Goal: Check status: Check status

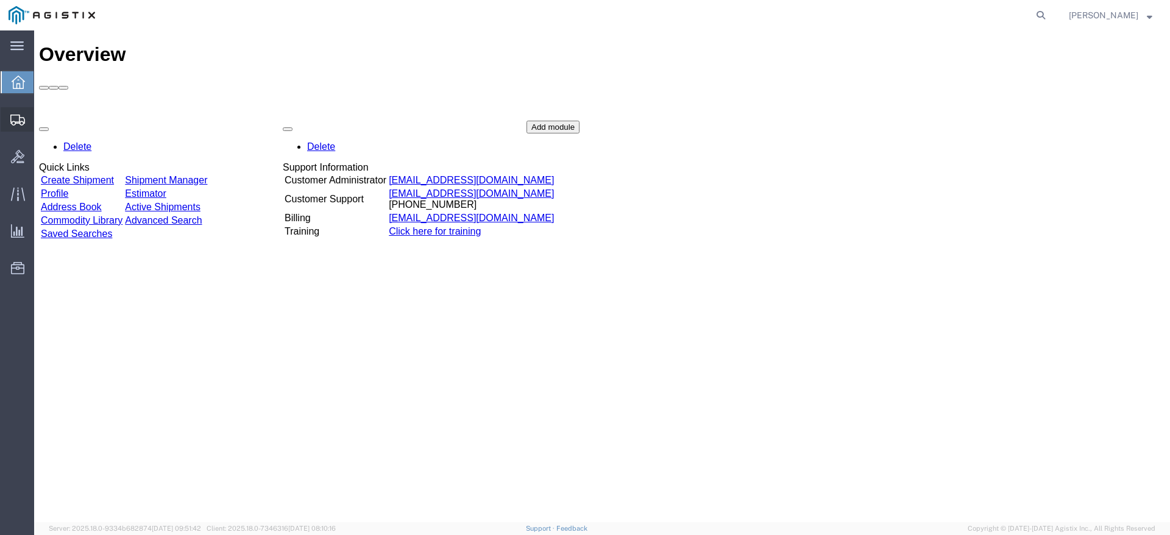
click at [42, 118] on span "Shipments" at bounding box center [38, 119] width 9 height 24
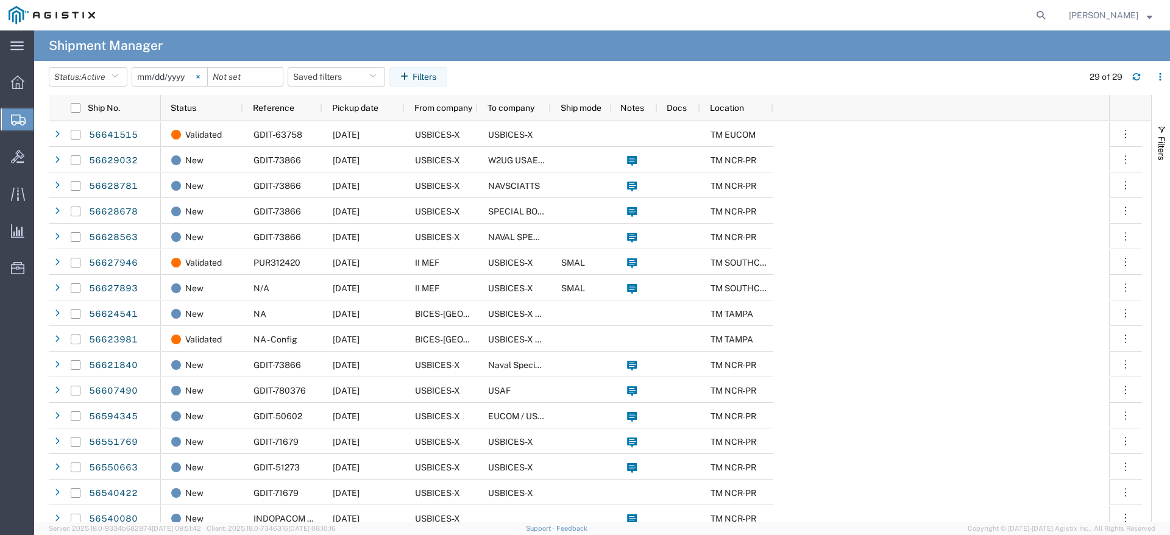
click at [203, 80] on svg-icon at bounding box center [198, 77] width 18 height 18
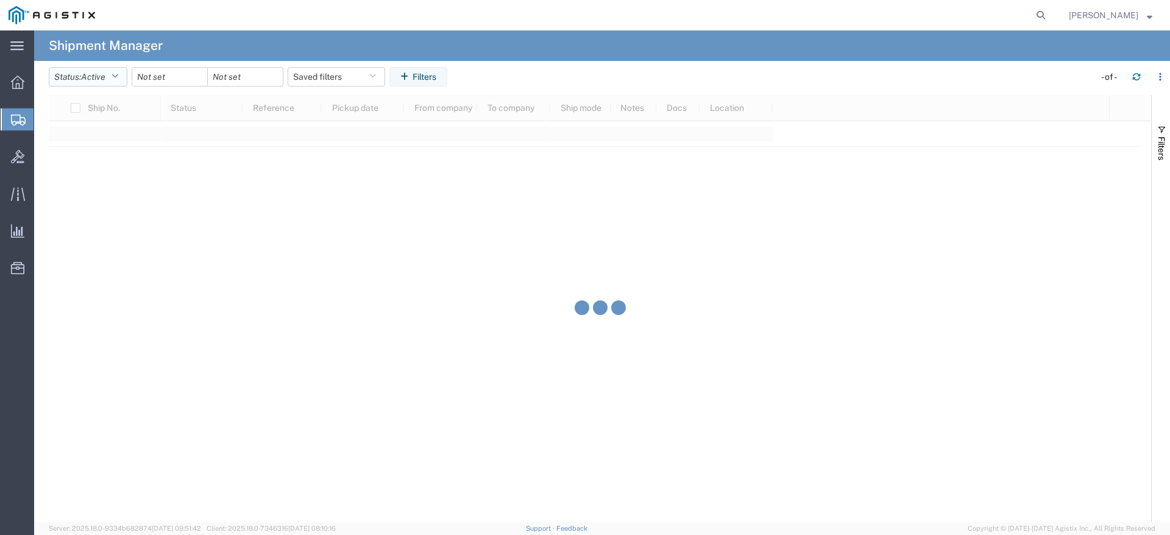
click at [96, 76] on span "Active" at bounding box center [93, 77] width 24 height 10
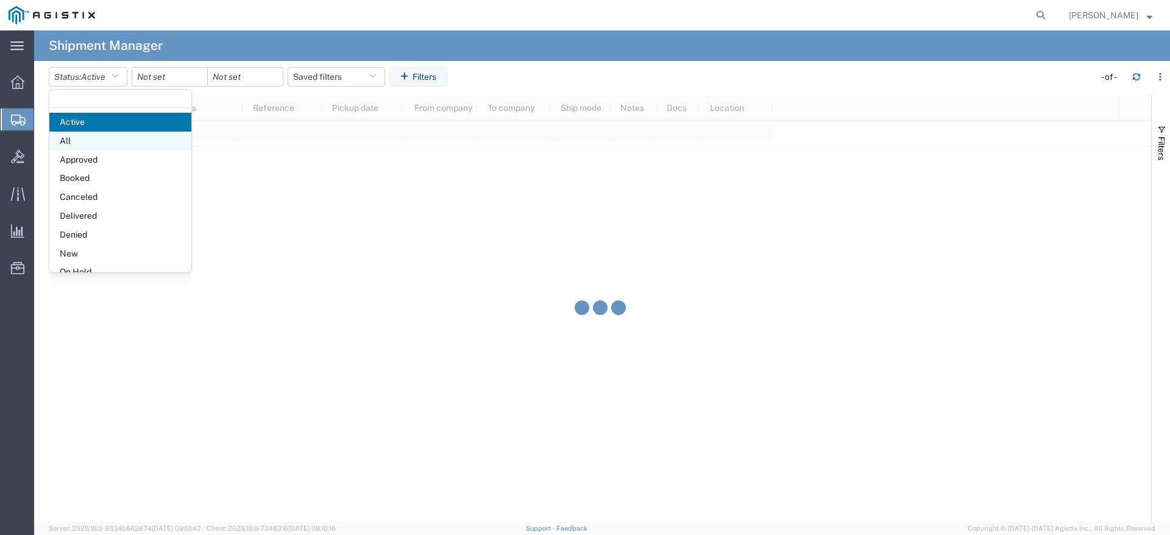
click at [118, 139] on span "All" at bounding box center [120, 141] width 142 height 19
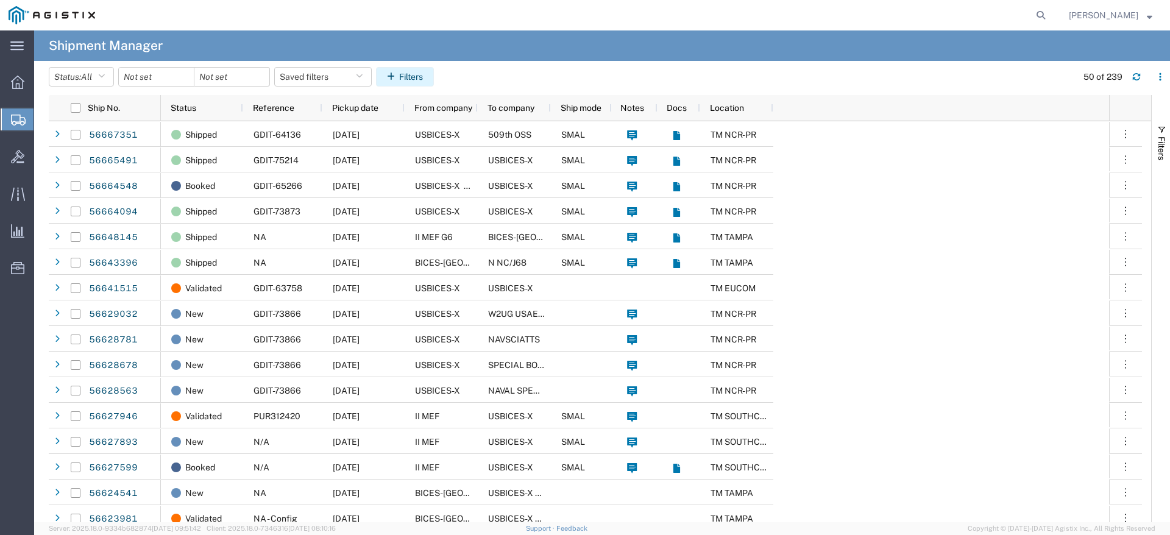
click at [411, 73] on button "Filters" at bounding box center [405, 76] width 58 height 19
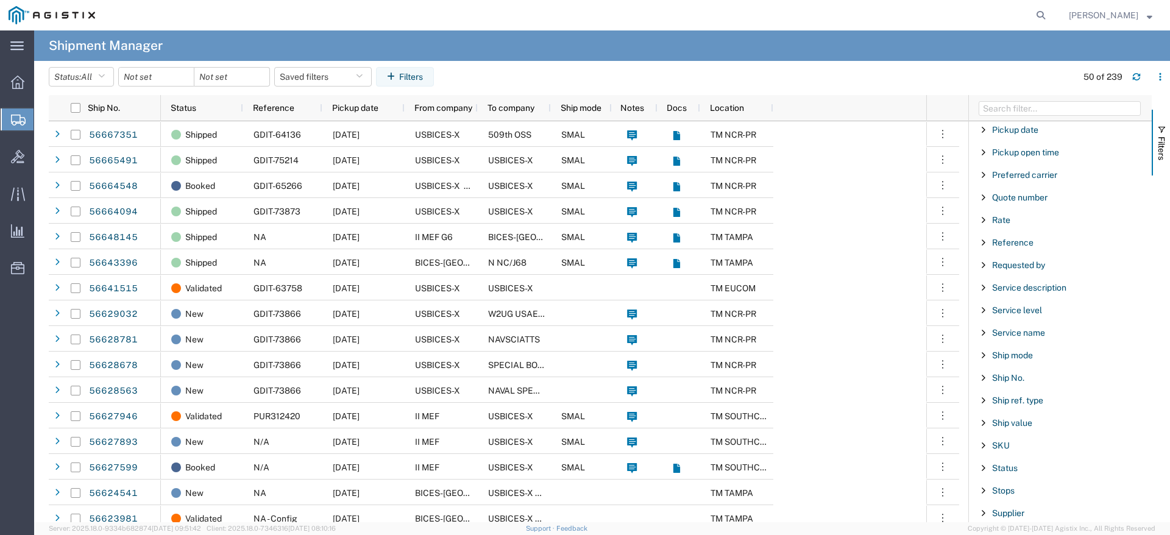
scroll to position [975, 0]
click at [1026, 417] on span "To company" at bounding box center [1015, 420] width 47 height 10
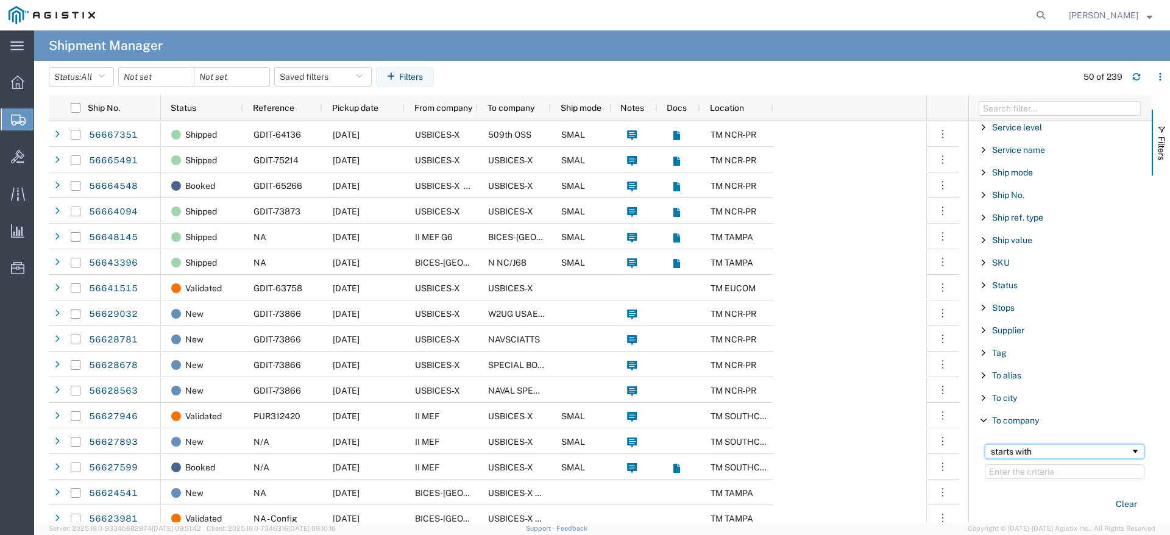
click at [1036, 454] on div "starts with" at bounding box center [1061, 452] width 140 height 10
click at [1051, 468] on input "Filter Value" at bounding box center [1064, 471] width 160 height 15
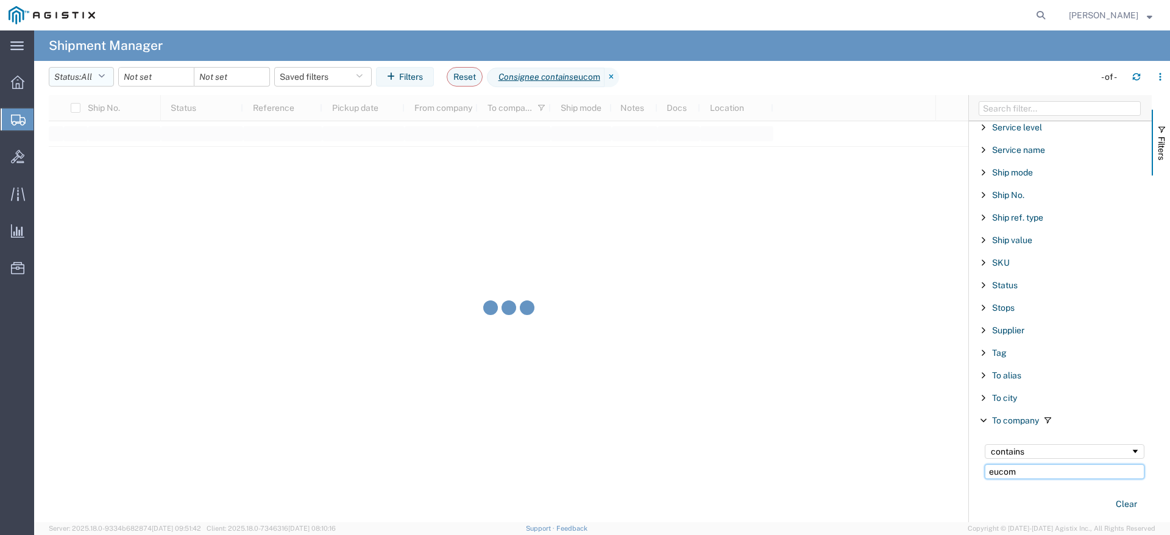
type input "eucom"
click at [110, 83] on button "Status: All" at bounding box center [81, 76] width 65 height 19
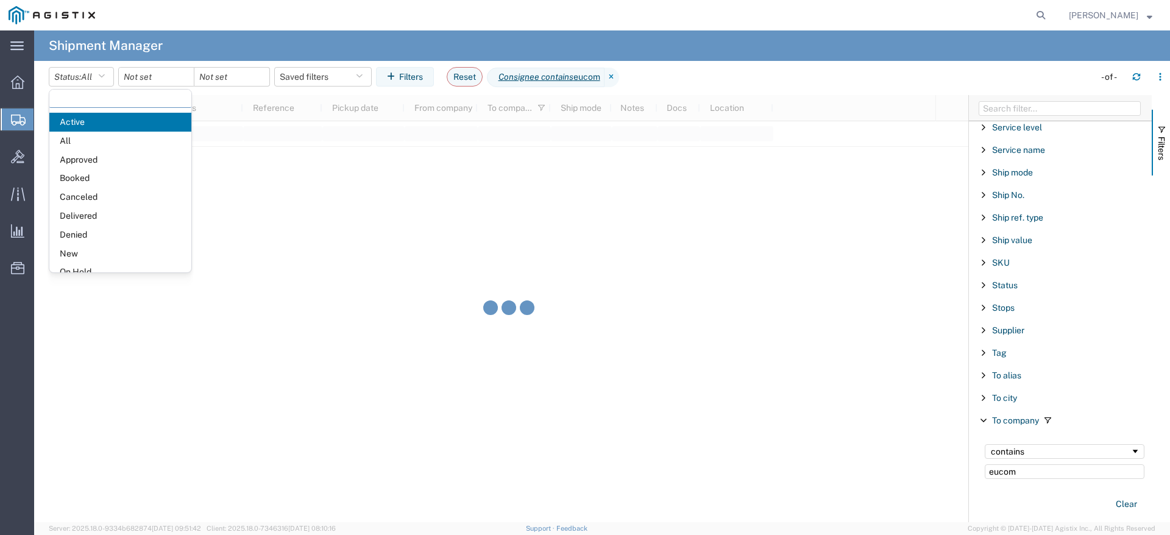
scroll to position [71, 0]
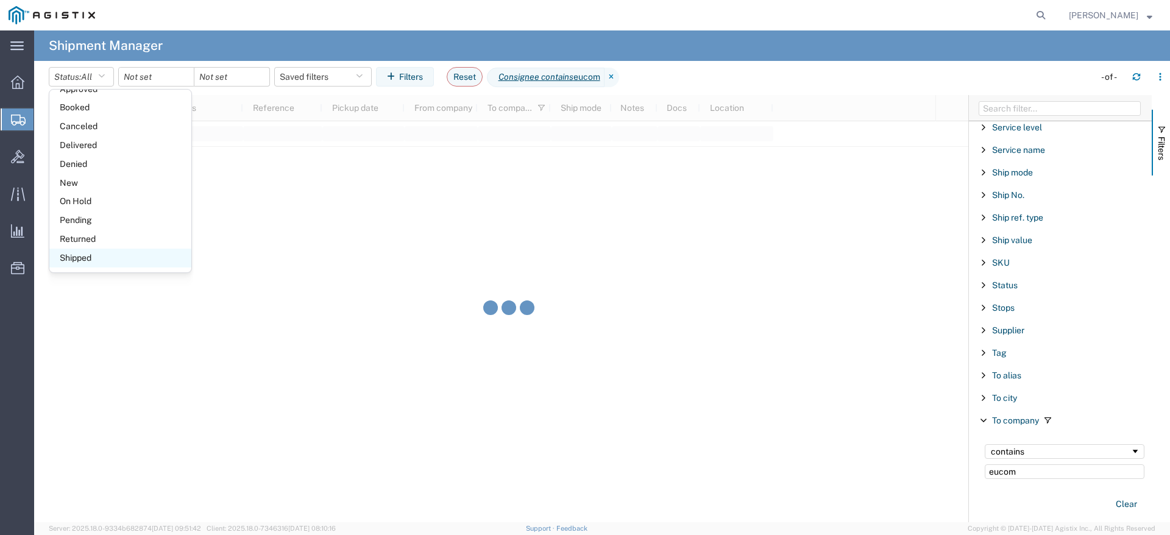
click at [85, 258] on span "Shipped" at bounding box center [120, 258] width 142 height 19
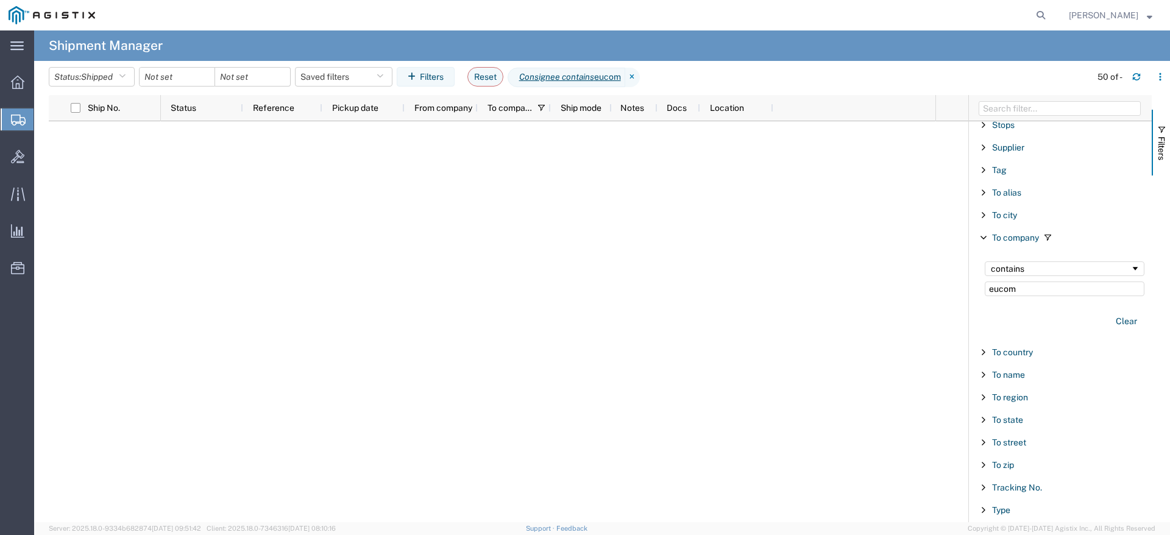
scroll to position [1097, 0]
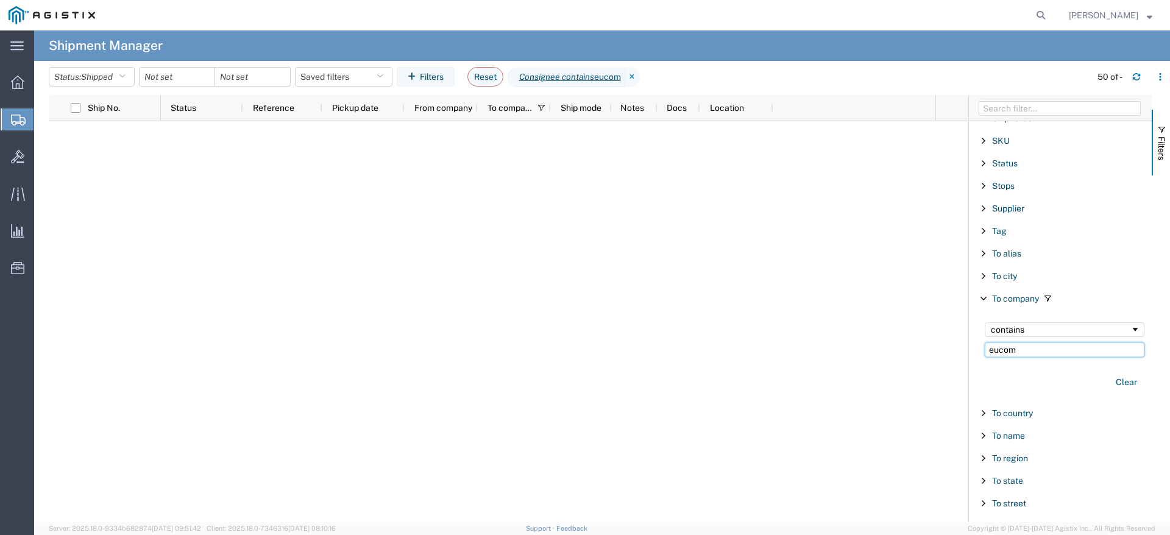
drag, startPoint x: 1034, startPoint y: 350, endPoint x: 967, endPoint y: 341, distance: 67.7
click at [969, 341] on div "Account Enabled Account Account carrier identifier Enabled Account carrier iden…" at bounding box center [1060, 308] width 183 height 427
click at [1117, 379] on button "Clear" at bounding box center [1126, 382] width 36 height 20
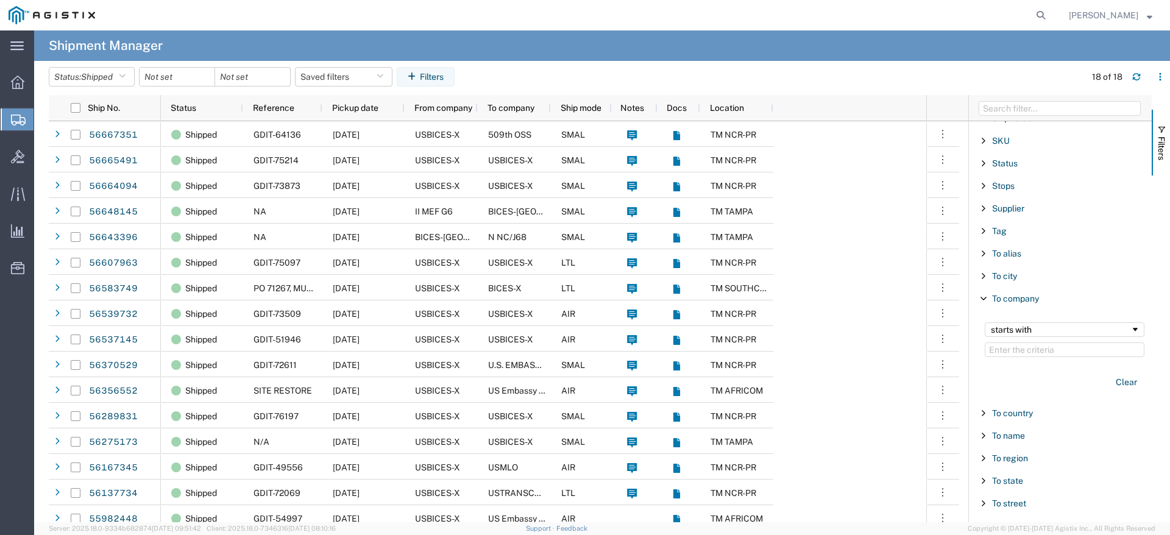
click at [979, 274] on span "Filter List 66 Filters" at bounding box center [983, 276] width 10 height 10
click at [1014, 308] on div "starts with" at bounding box center [1061, 307] width 140 height 10
click at [1016, 323] on input "Filter Value" at bounding box center [1064, 327] width 160 height 15
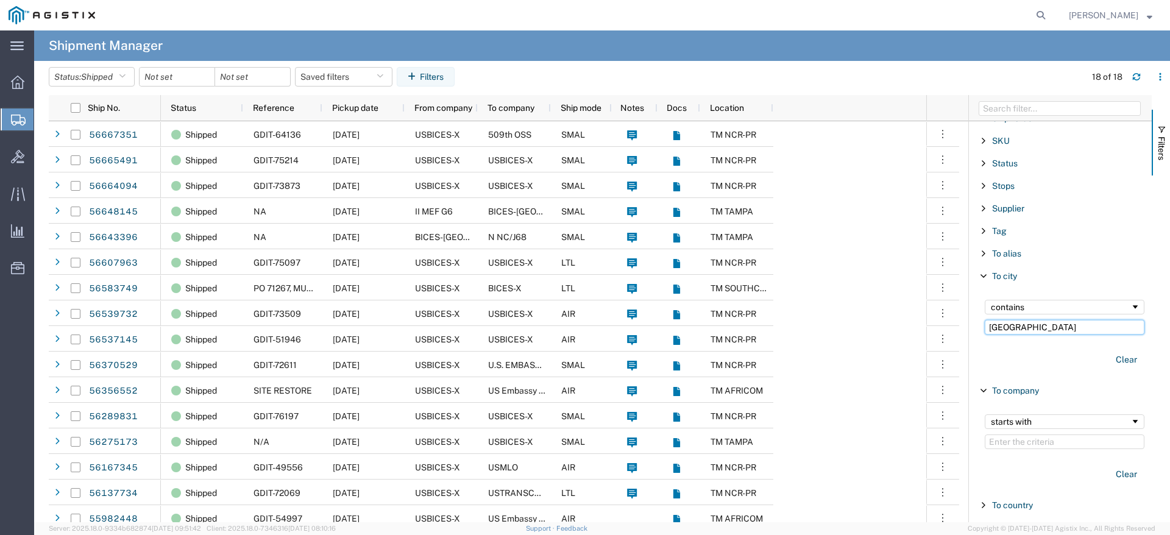
type input "[GEOGRAPHIC_DATA]"
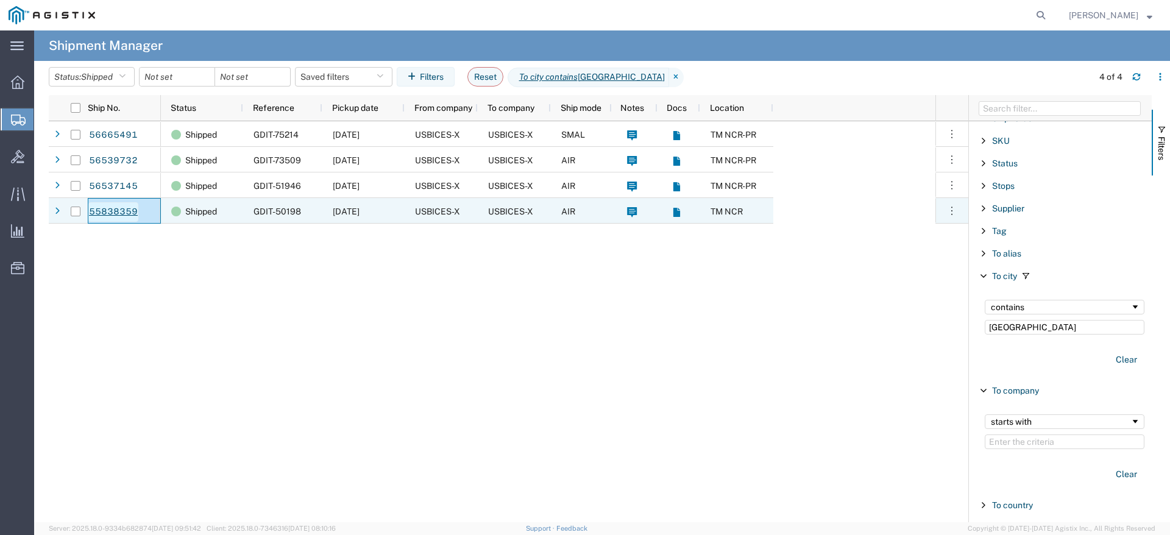
click at [119, 213] on link "55838359" at bounding box center [113, 211] width 50 height 19
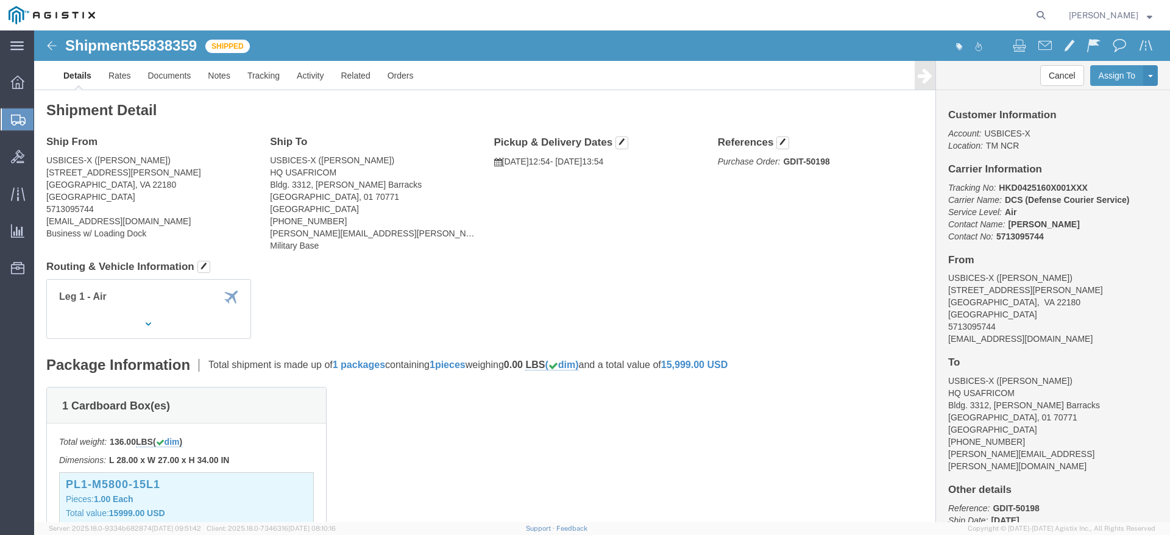
click img
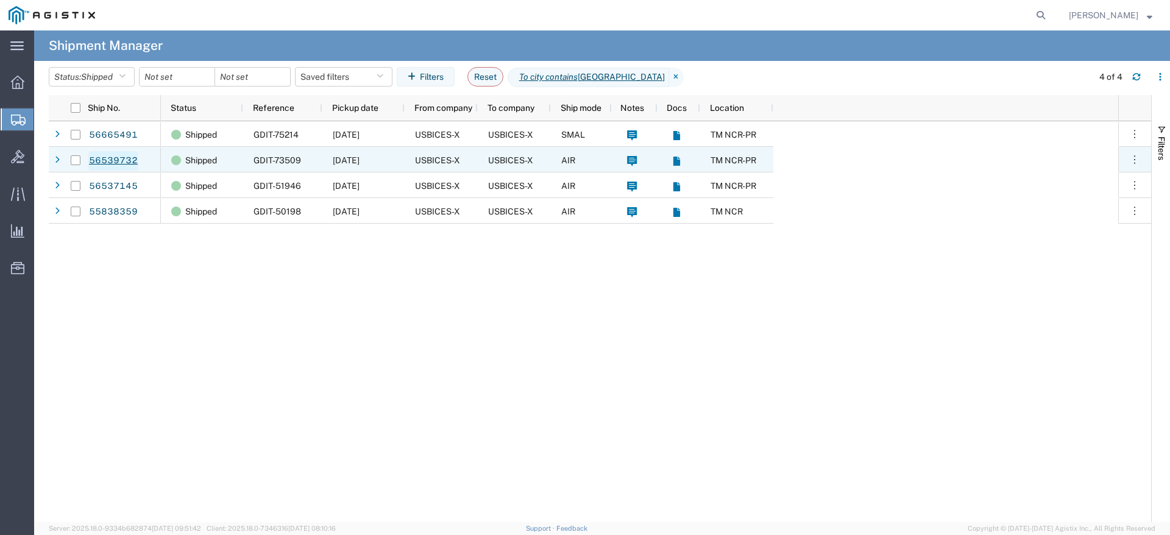
click at [107, 164] on link "56539732" at bounding box center [113, 160] width 50 height 19
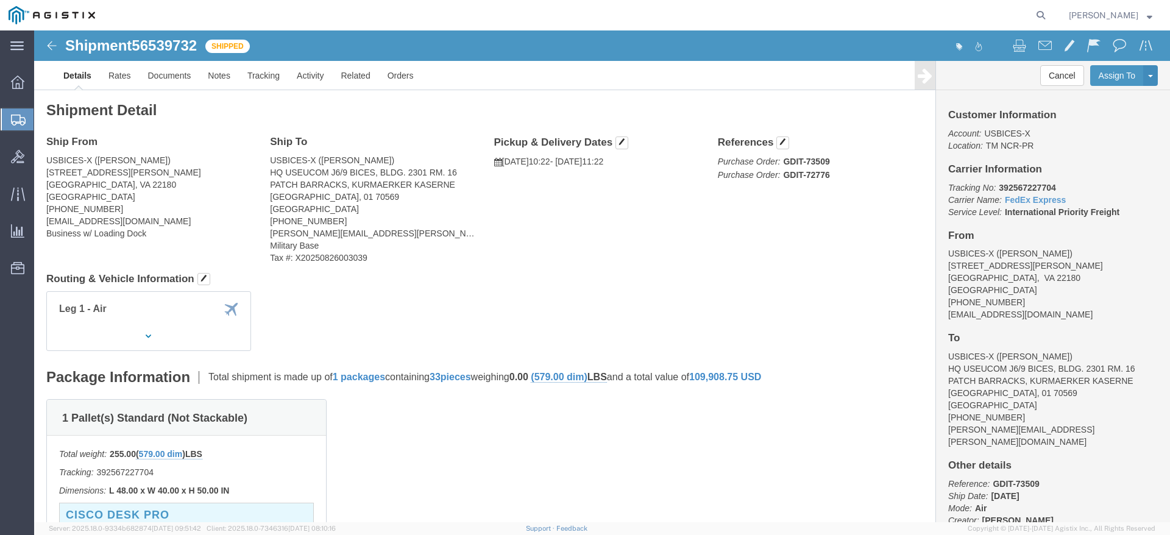
click b "392567227704"
click img
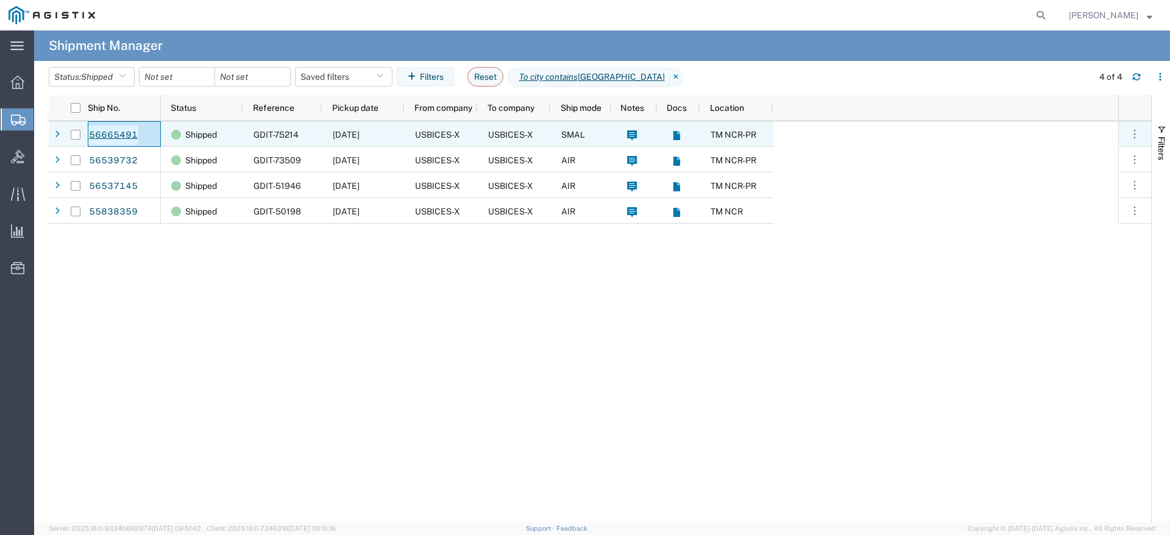
click at [121, 131] on link "56665491" at bounding box center [113, 134] width 50 height 19
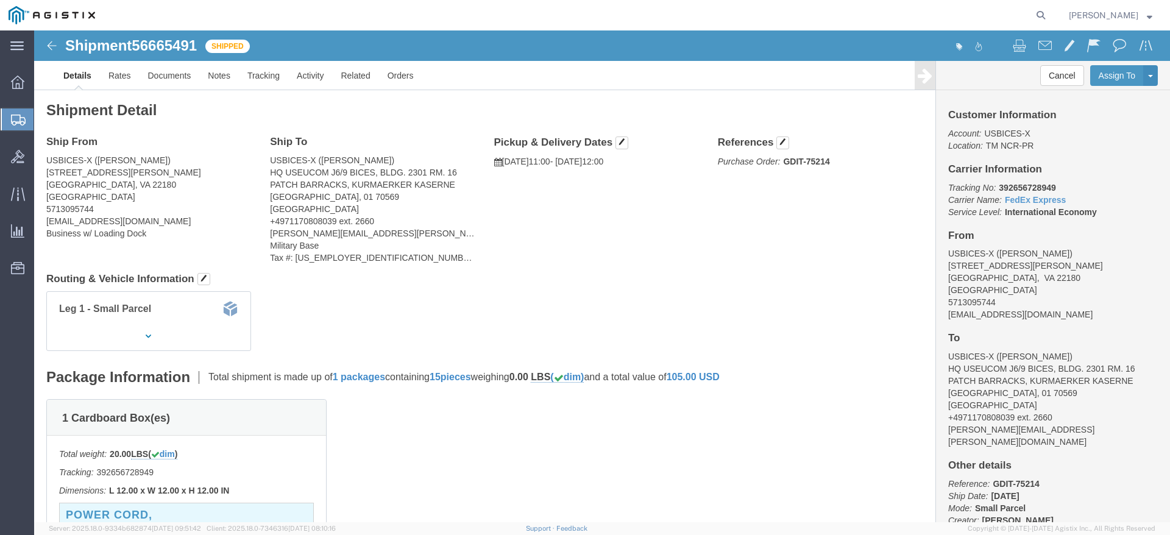
click b "392656728949"
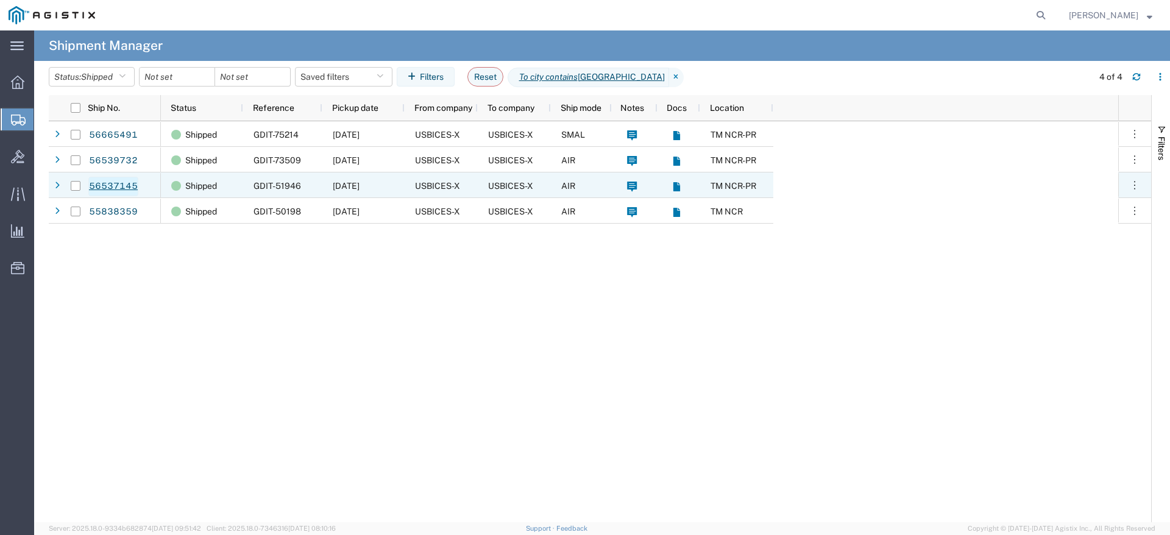
click at [123, 188] on link "56537145" at bounding box center [113, 186] width 50 height 19
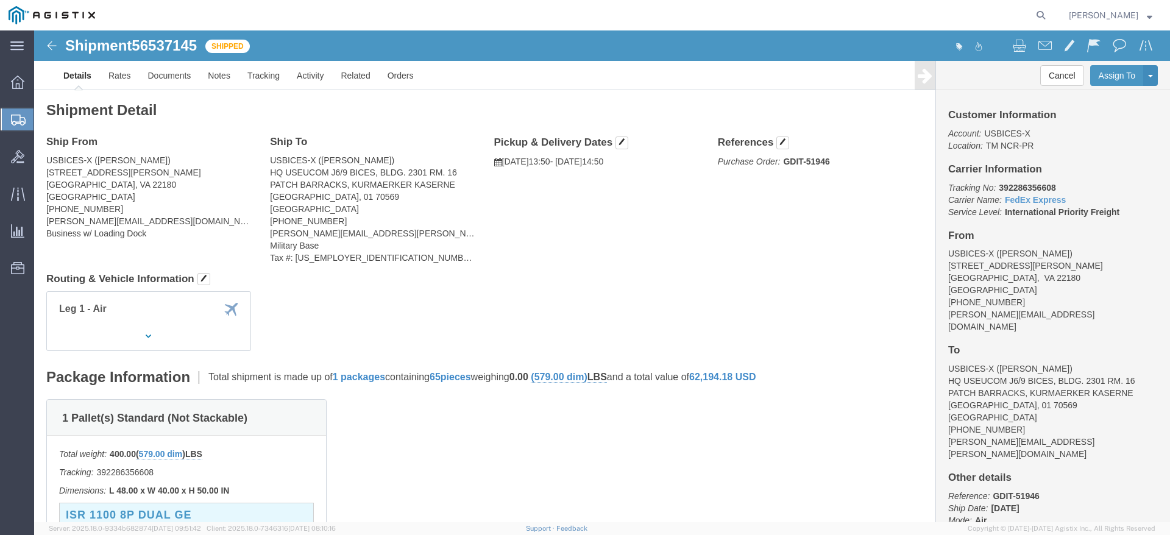
click p "Tracking No: 392286356608 Carrier Name: FedEx Express FedEx Express Service Lev…"
click b "392286356608"
click div "Shipment 56537145 Shipped"
click img
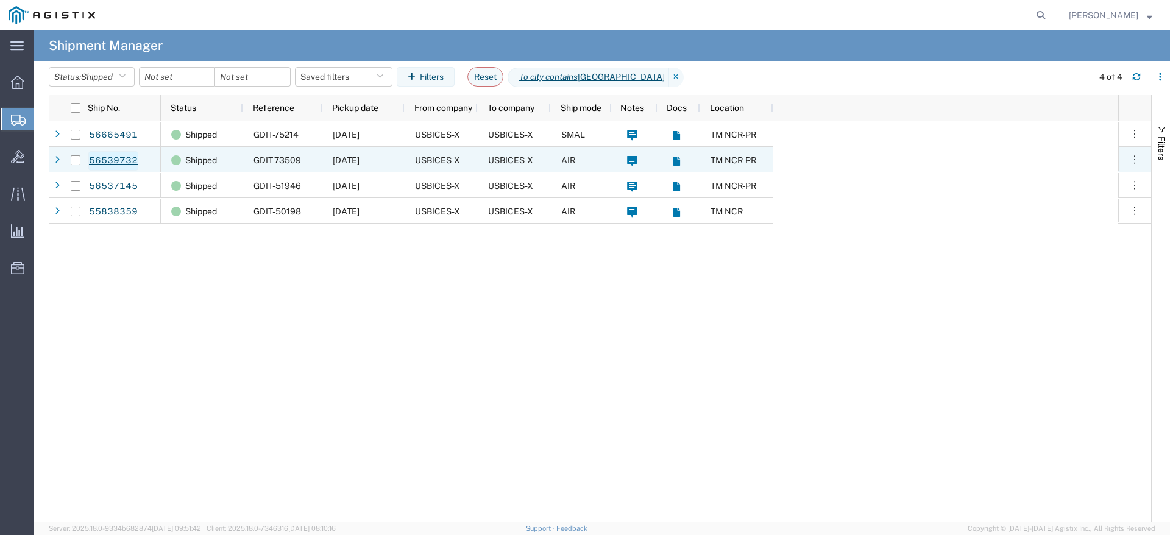
click at [111, 155] on link "56539732" at bounding box center [113, 160] width 50 height 19
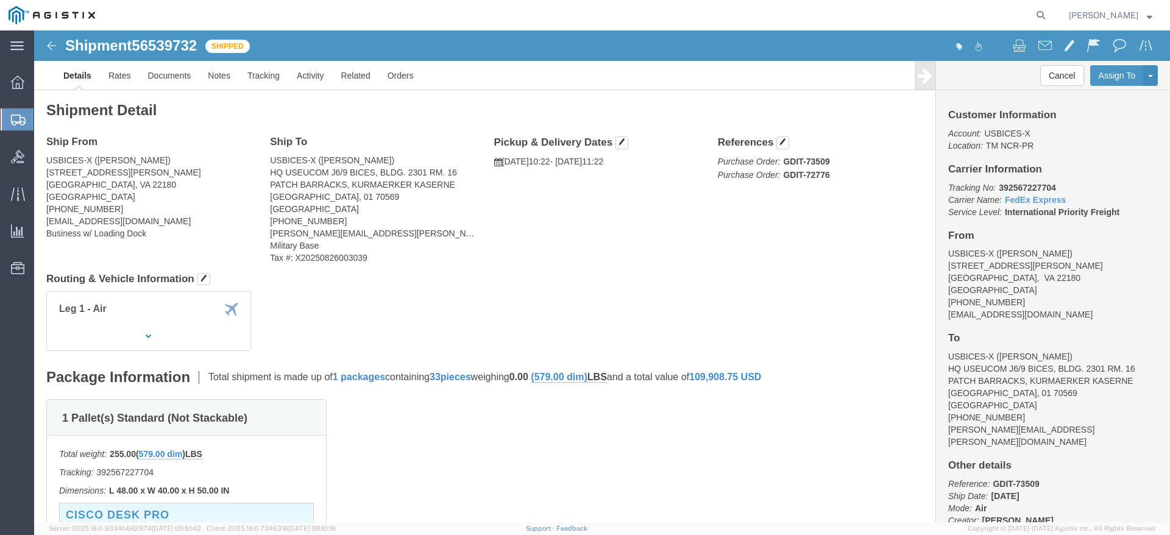
click img
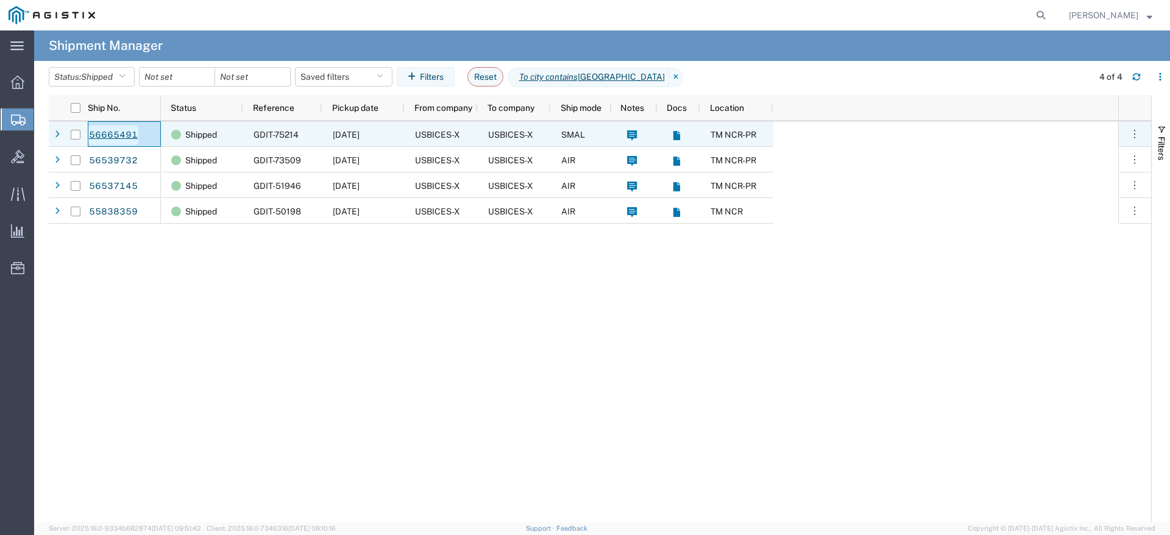
click at [108, 138] on link "56665491" at bounding box center [113, 134] width 50 height 19
